Goal: Task Accomplishment & Management: Complete application form

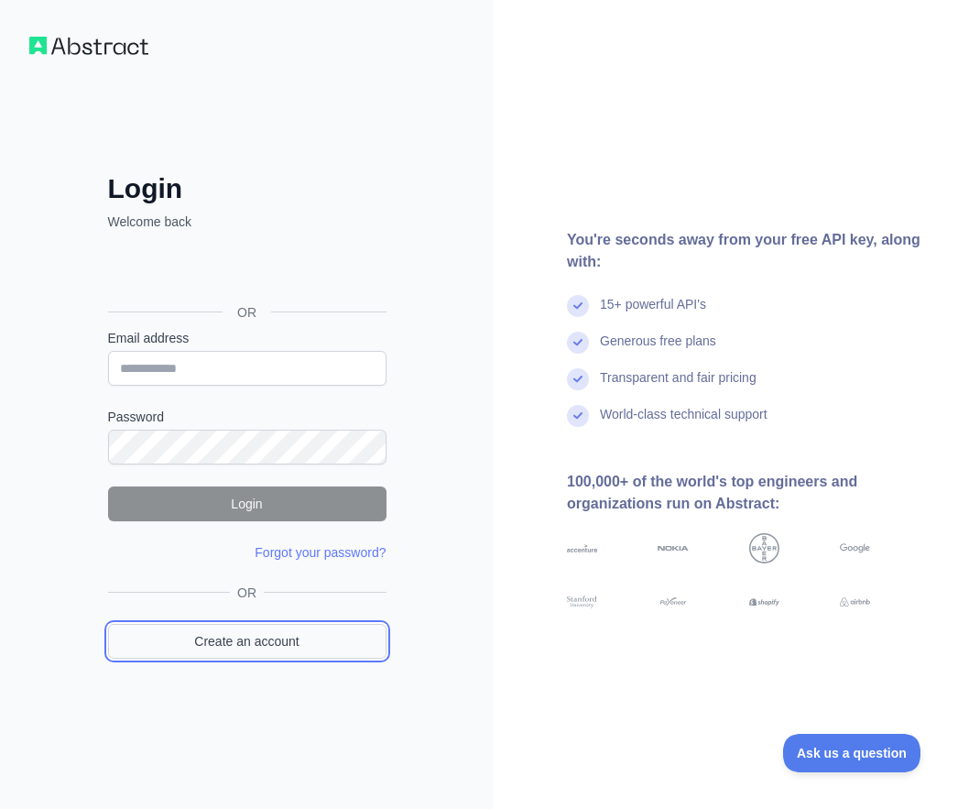
click at [266, 635] on link "Create an account" at bounding box center [247, 641] width 278 height 35
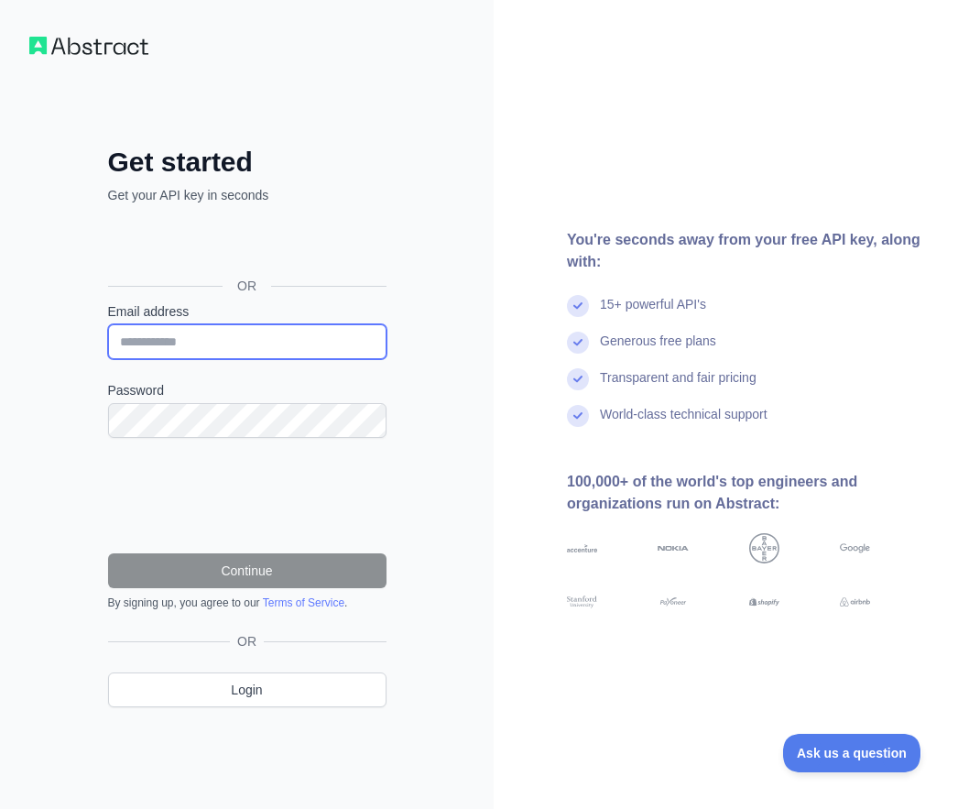
click at [204, 348] on input "Email address" at bounding box center [247, 341] width 278 height 35
paste input "**********"
type input "**********"
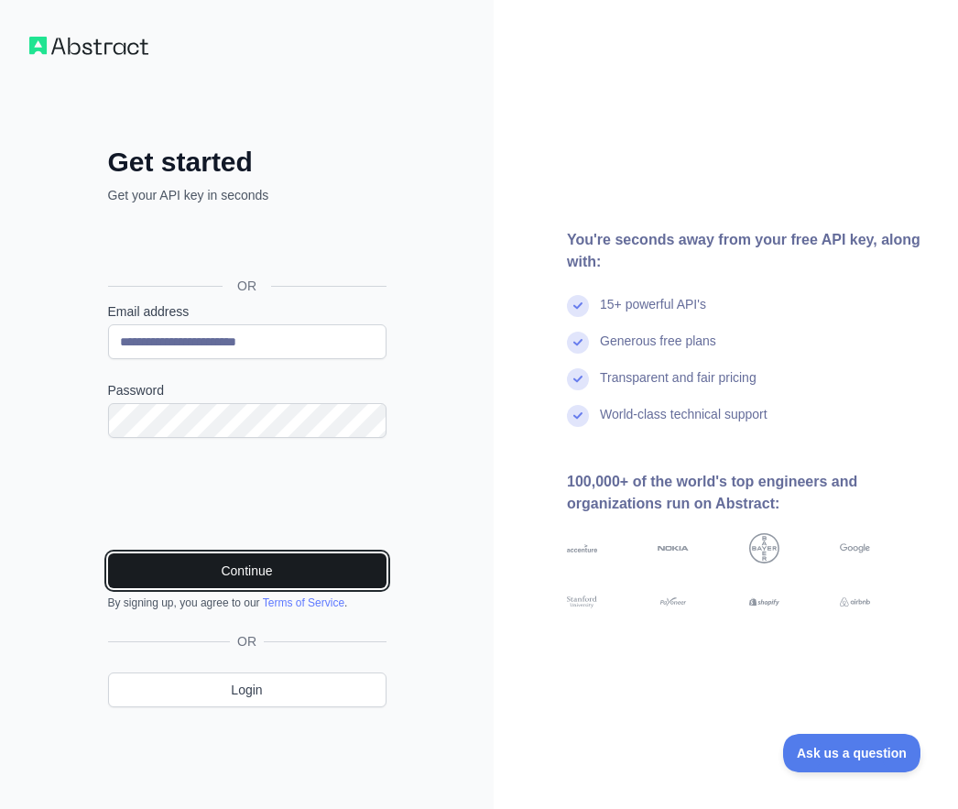
click at [225, 569] on button "Continue" at bounding box center [247, 570] width 278 height 35
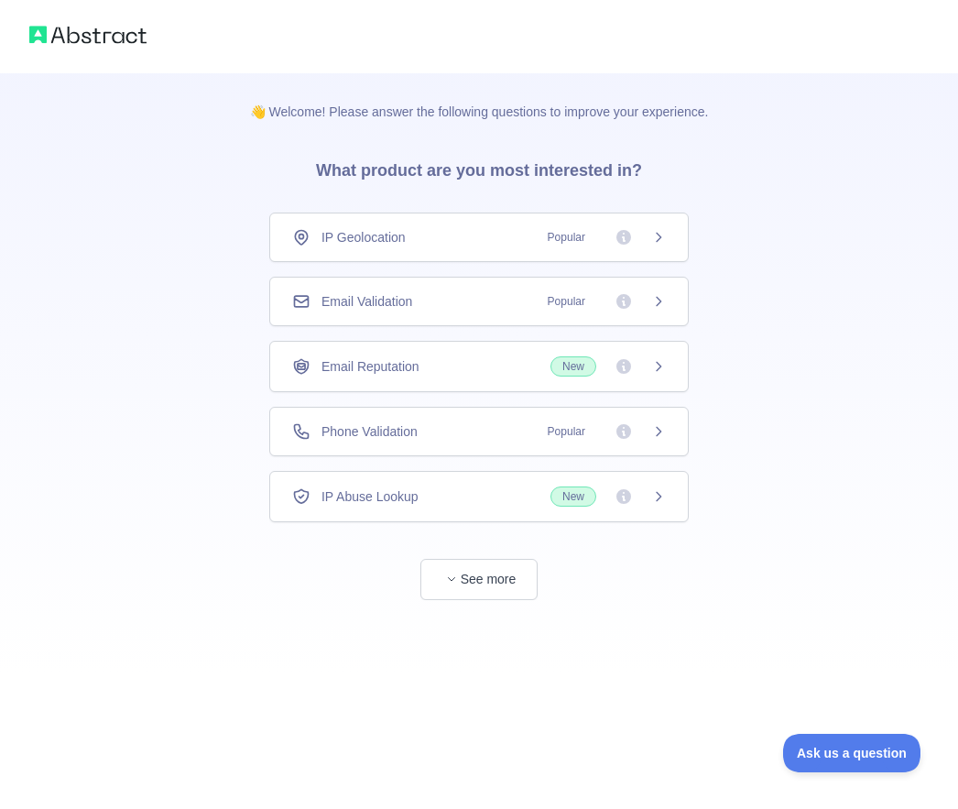
click at [412, 304] on span "Email Validation" at bounding box center [366, 301] width 91 height 18
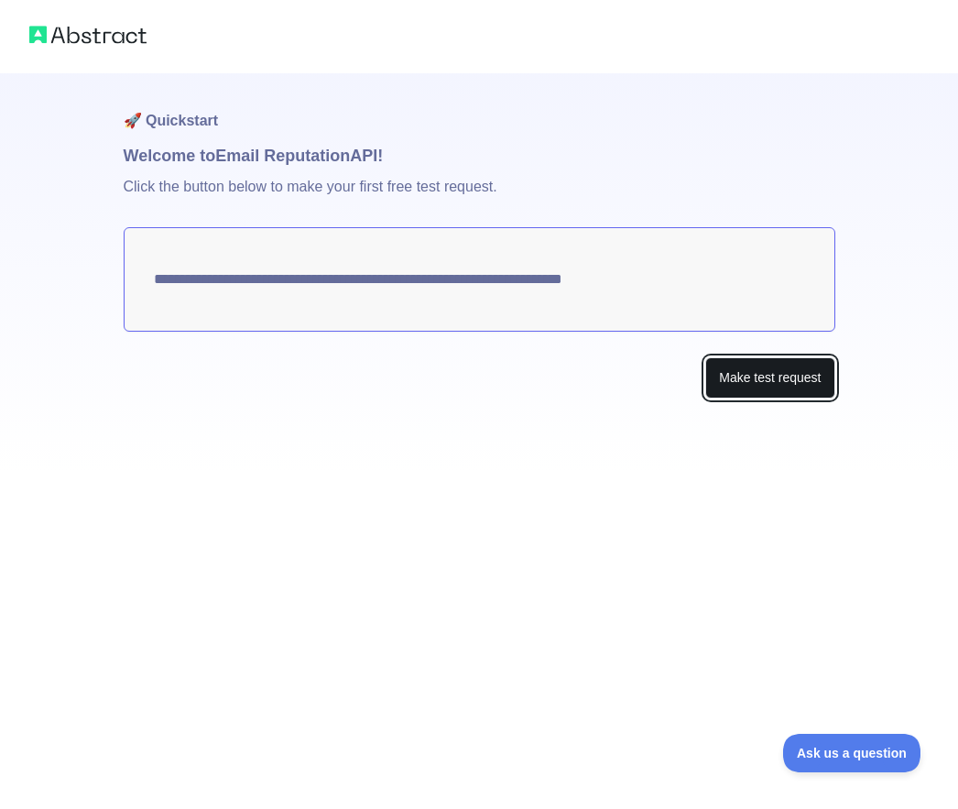
click at [768, 372] on button "Make test request" at bounding box center [769, 377] width 129 height 41
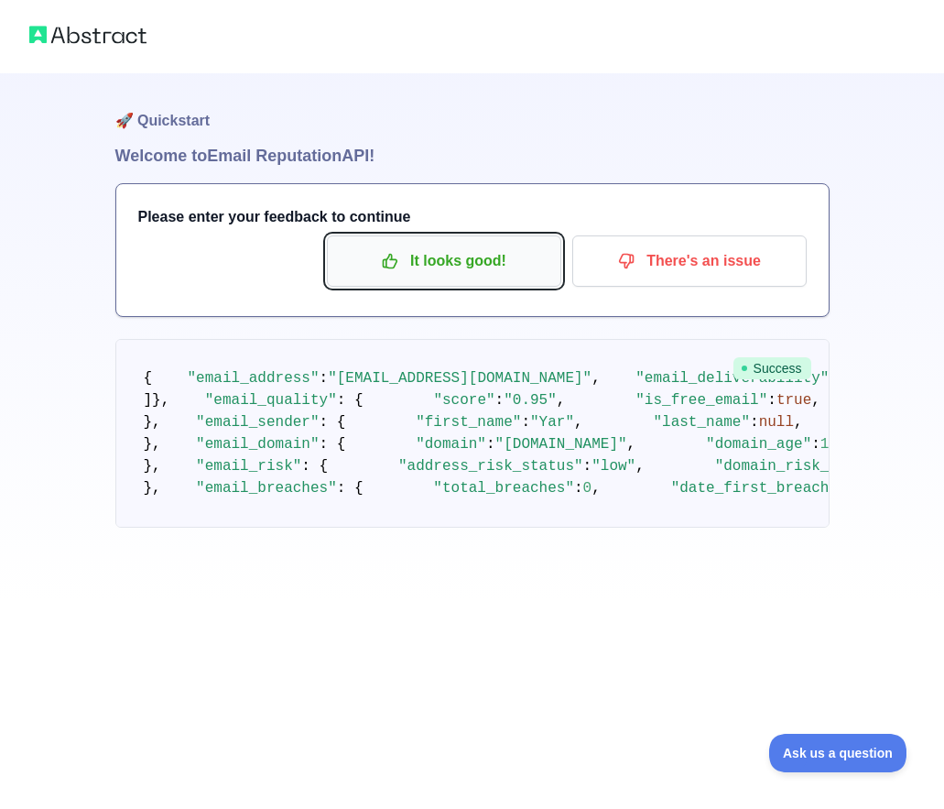
click at [451, 268] on p "It looks good!" at bounding box center [444, 260] width 207 height 31
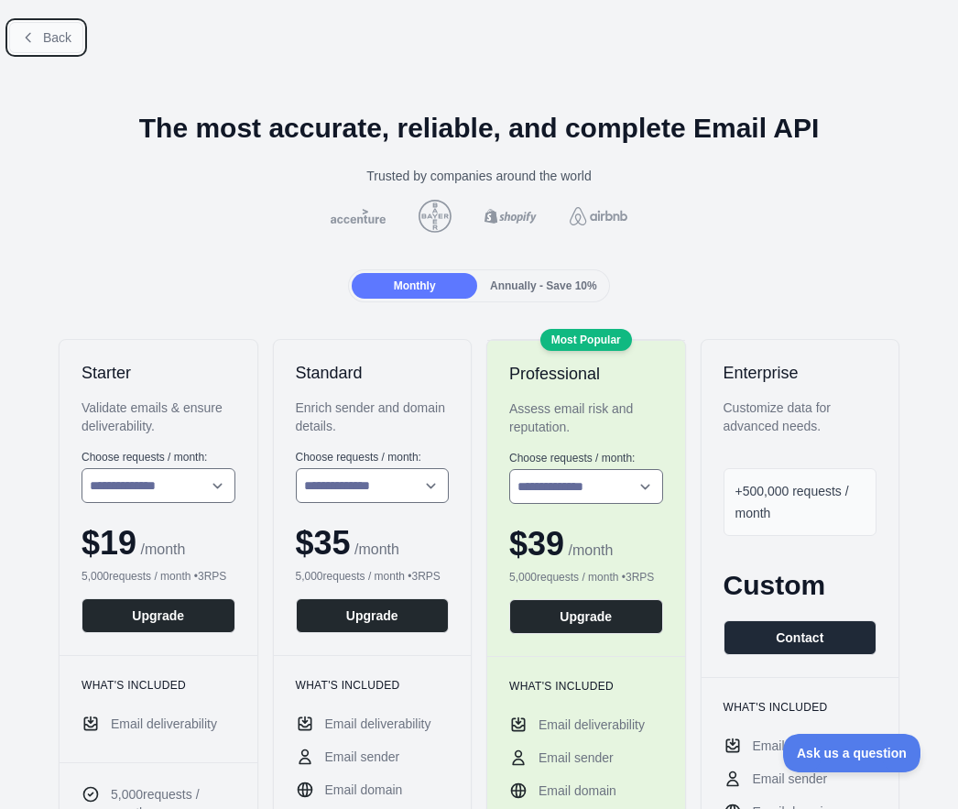
click at [60, 44] on span "Back" at bounding box center [57, 37] width 28 height 15
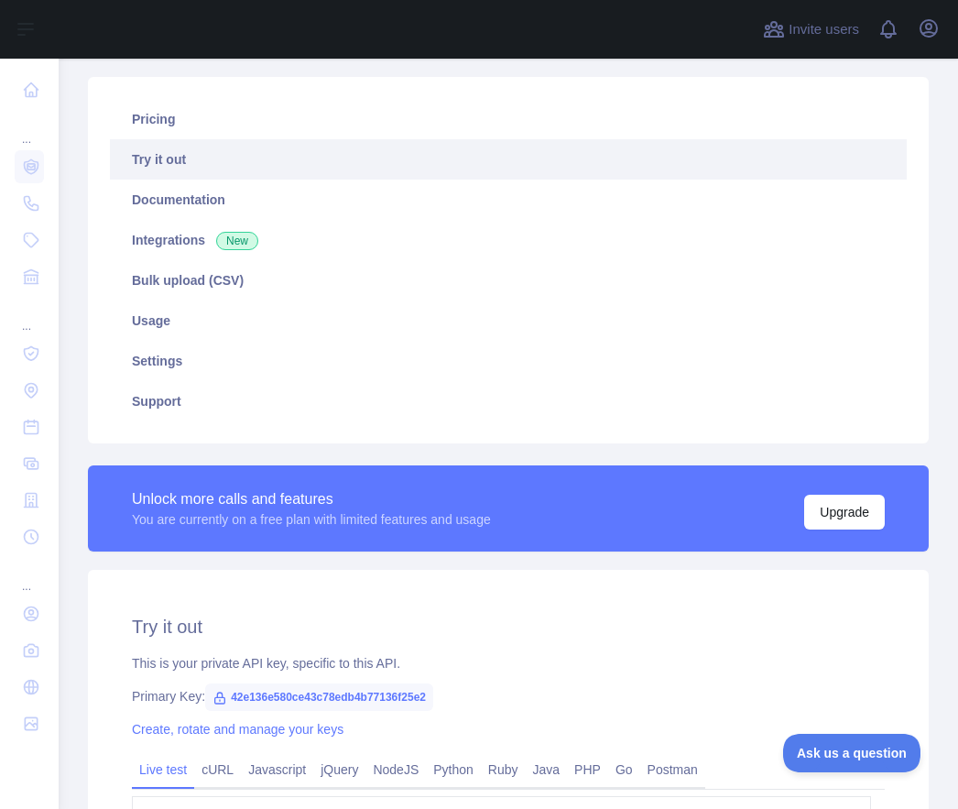
scroll to position [450, 0]
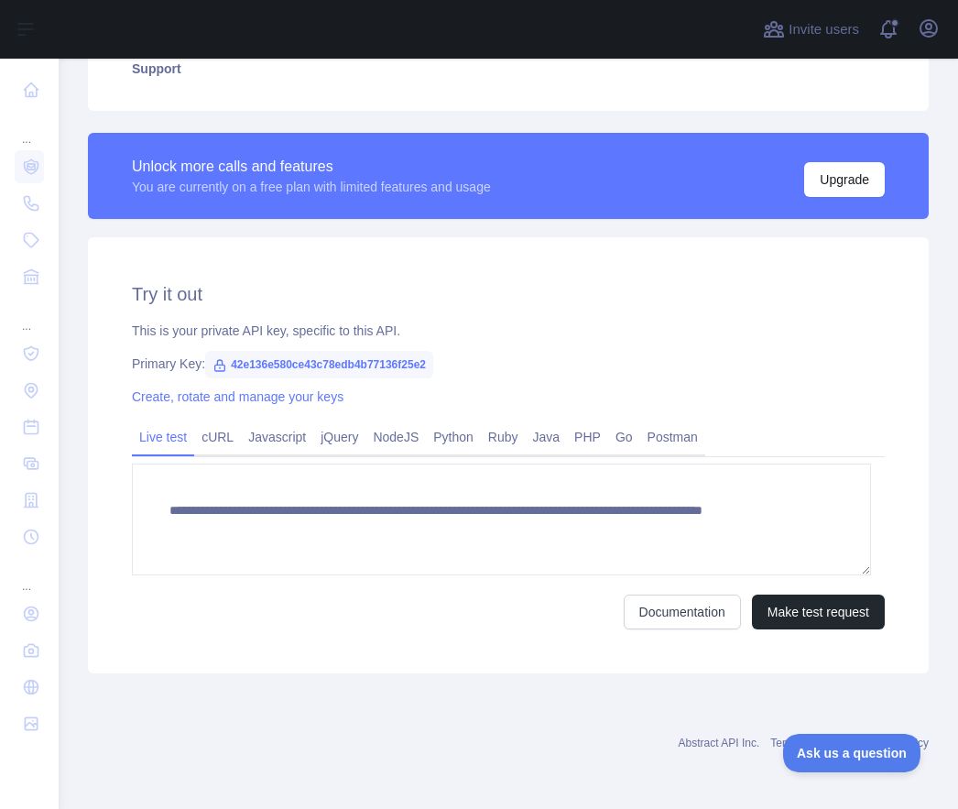
click at [385, 352] on span "42e136e580ce43c78edb4b77136f25e2" at bounding box center [319, 364] width 228 height 27
click at [385, 368] on span "42e136e580ce43c78edb4b77136f25e2" at bounding box center [319, 364] width 228 height 27
copy span "42e136e580ce43c78edb4b77136f25e2"
